Goal: Transaction & Acquisition: Download file/media

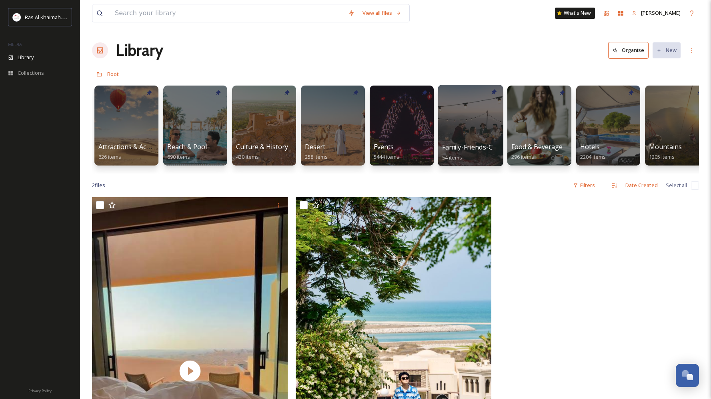
click at [471, 136] on div at bounding box center [470, 126] width 65 height 82
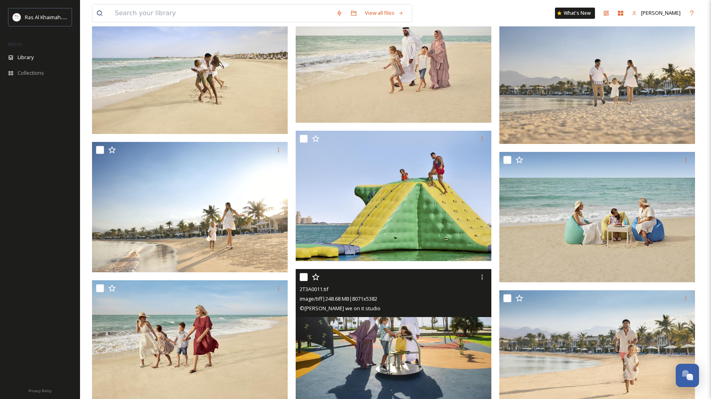
scroll to position [1192, 0]
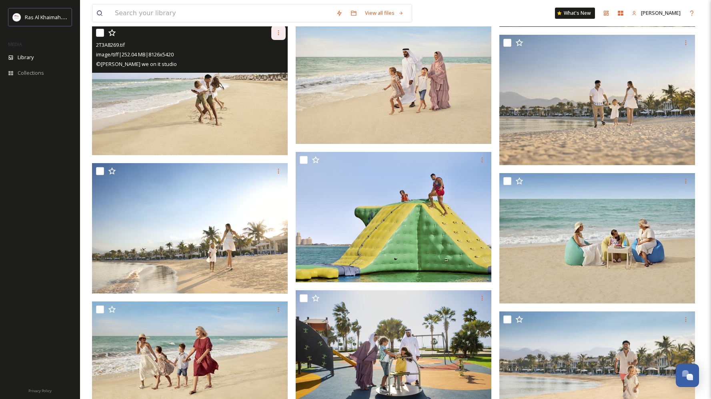
click at [279, 32] on icon at bounding box center [278, 33] width 6 height 6
click at [278, 66] on span "Download" at bounding box center [269, 66] width 24 height 8
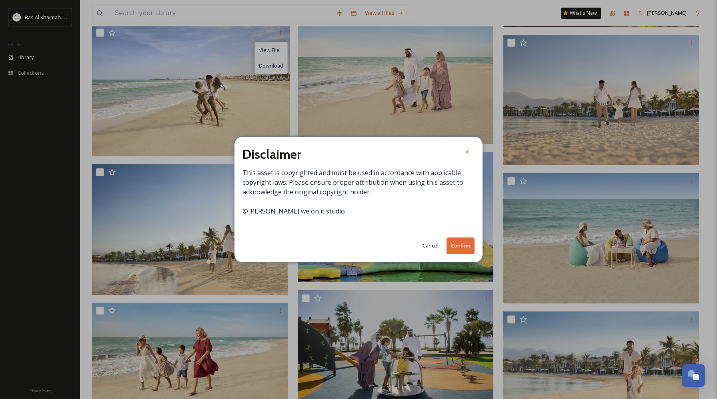
click at [426, 241] on button "Cancel" at bounding box center [430, 246] width 24 height 16
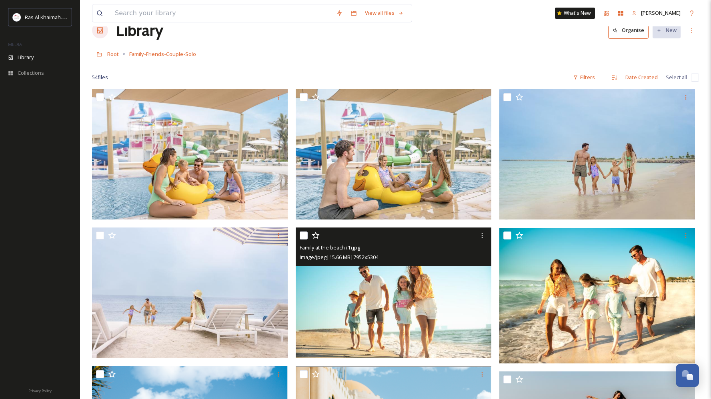
scroll to position [160, 0]
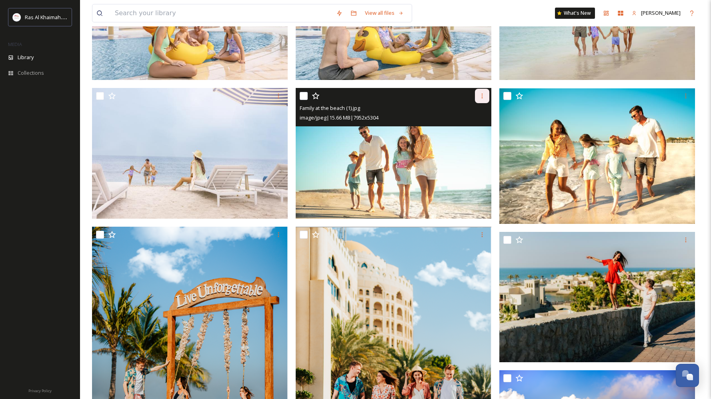
click at [481, 99] on div at bounding box center [482, 96] width 14 height 14
click at [479, 127] on span "Download" at bounding box center [472, 130] width 24 height 8
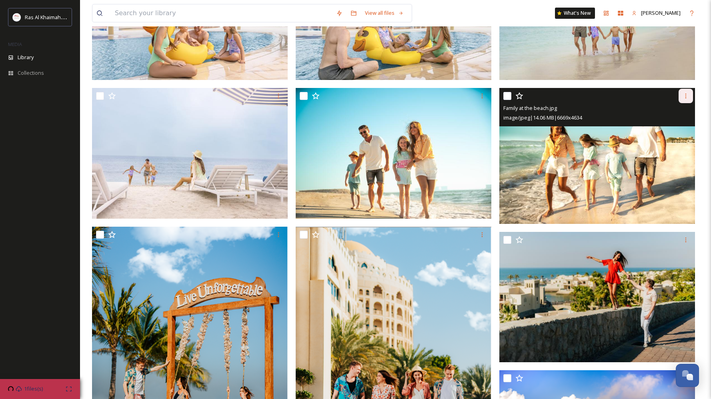
click at [684, 100] on div at bounding box center [685, 96] width 14 height 14
click at [676, 130] on span "Download" at bounding box center [676, 130] width 24 height 8
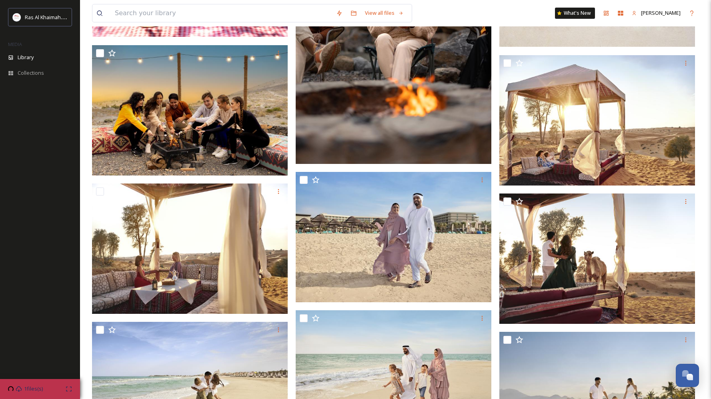
scroll to position [906, 0]
